Goal: Navigation & Orientation: Find specific page/section

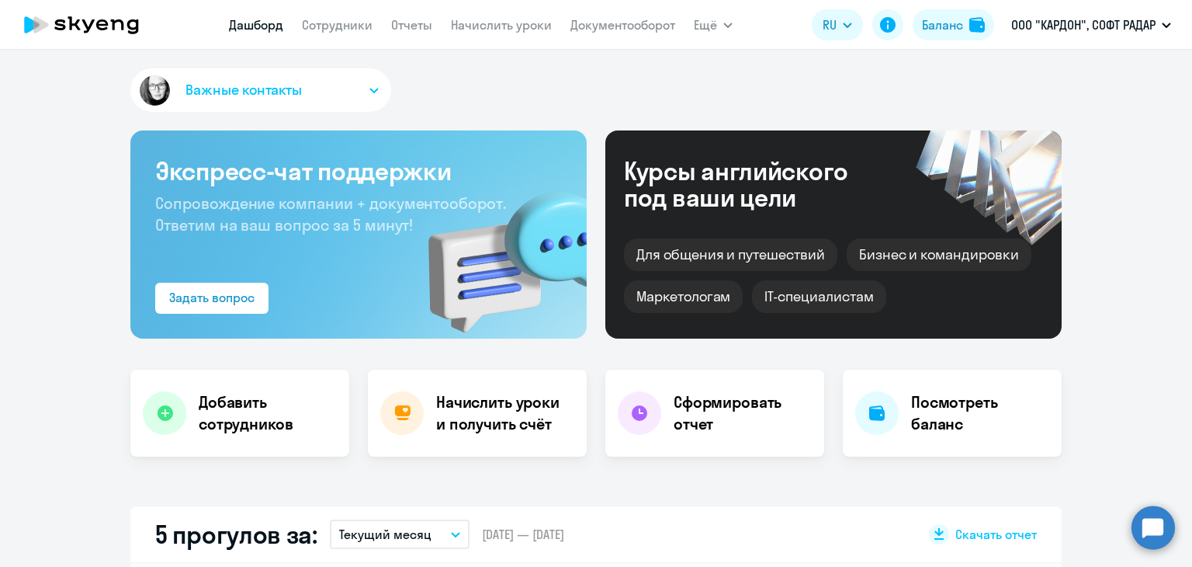
select select "30"
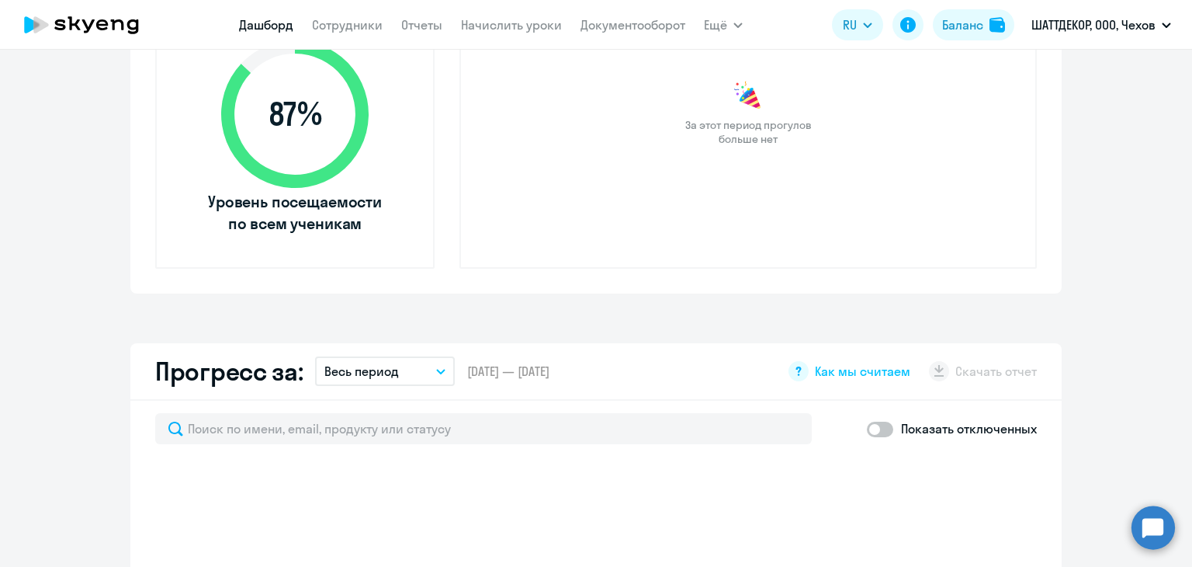
scroll to position [388, 0]
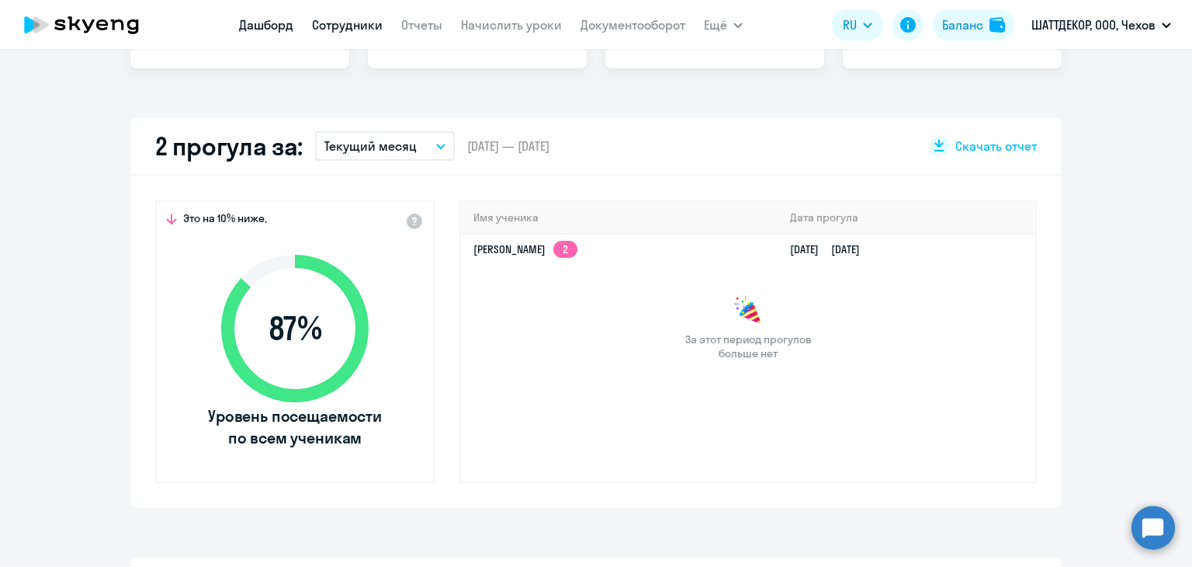
click at [368, 26] on link "Сотрудники" at bounding box center [347, 25] width 71 height 16
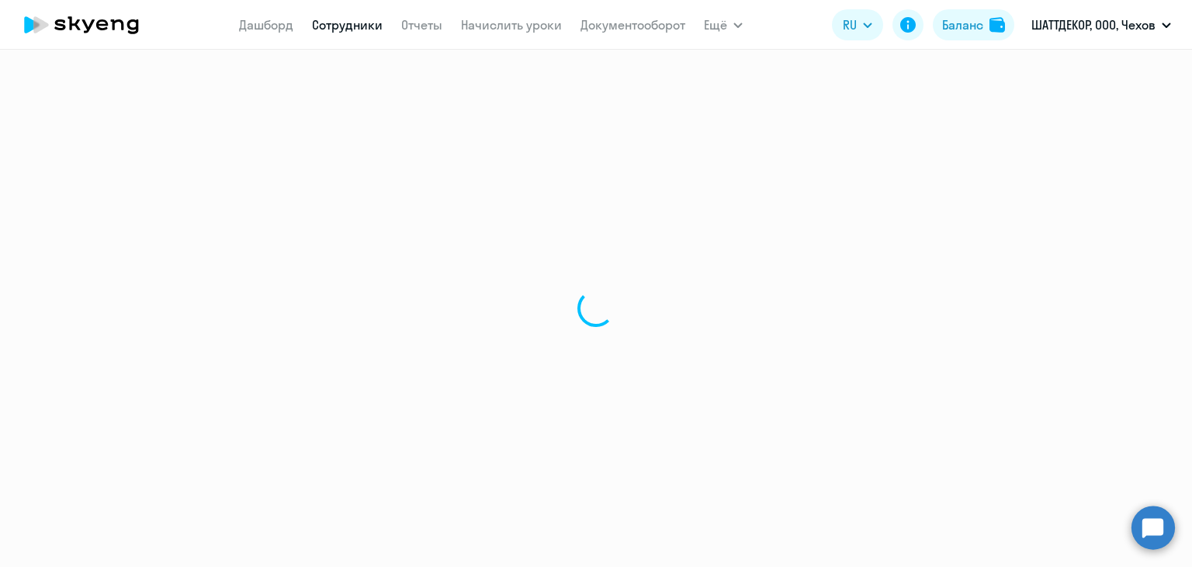
select select "30"
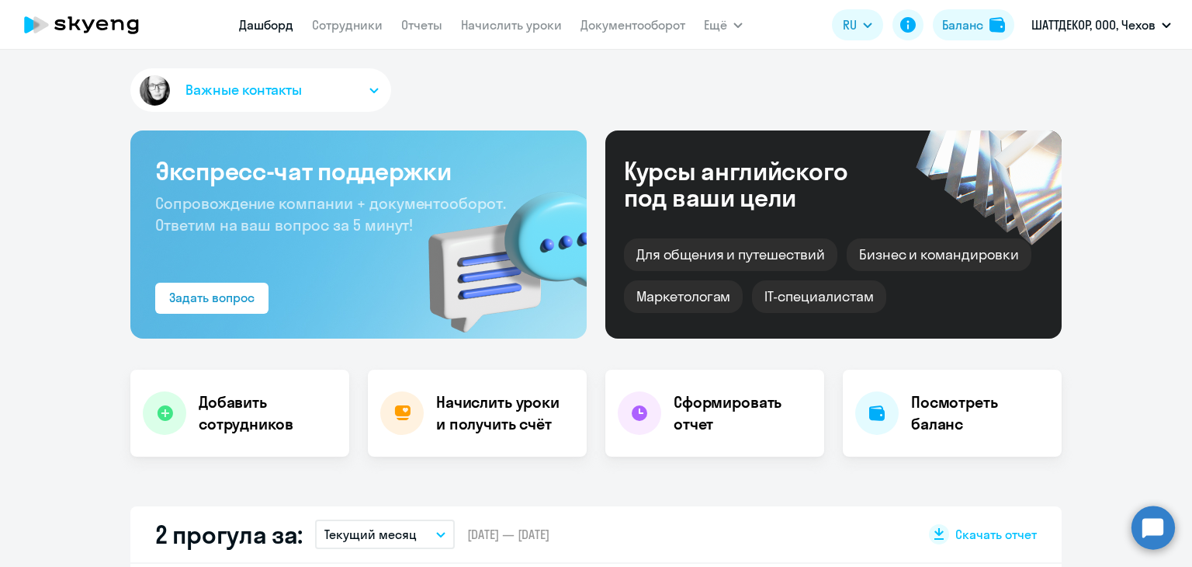
select select "30"
